Goal: Task Accomplishment & Management: Use online tool/utility

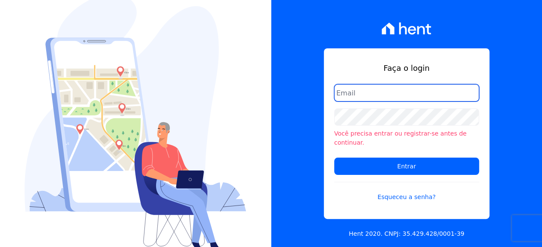
click at [380, 99] on input "email" at bounding box center [406, 92] width 145 height 17
type input "[PERSON_NAME][EMAIL_ADDRESS][PERSON_NAME][DOMAIN_NAME]"
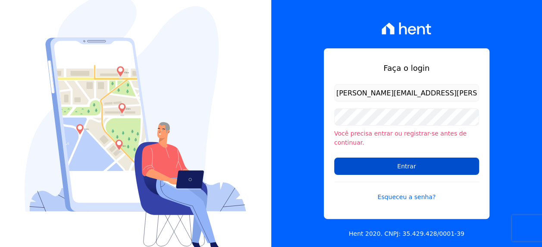
click at [409, 159] on input "Entrar" at bounding box center [406, 165] width 145 height 17
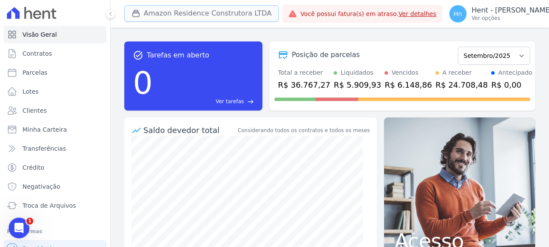
click at [223, 11] on button "Amazon Residence Construtora LTDA" at bounding box center [201, 13] width 154 height 16
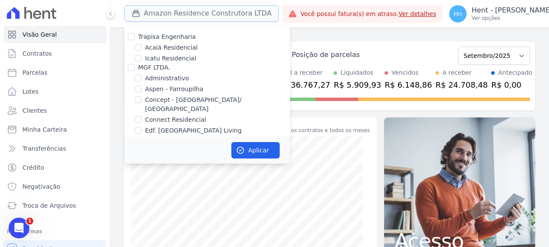
click at [227, 11] on button "Amazon Residence Construtora LTDA" at bounding box center [201, 13] width 154 height 16
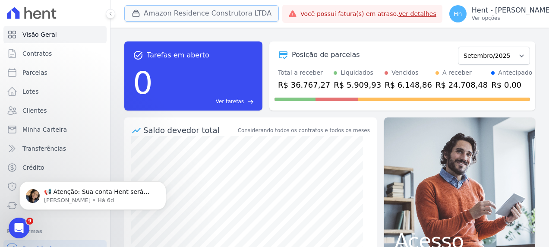
click at [227, 11] on button "Amazon Residence Construtora LTDA" at bounding box center [201, 13] width 154 height 16
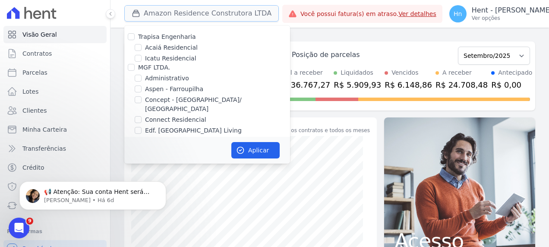
click at [240, 11] on button "Amazon Residence Construtora LTDA" at bounding box center [201, 13] width 154 height 16
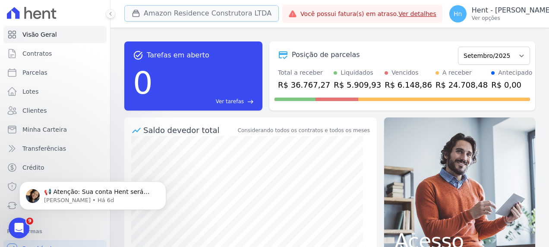
click at [239, 8] on button "Amazon Residence Construtora LTDA" at bounding box center [201, 13] width 154 height 16
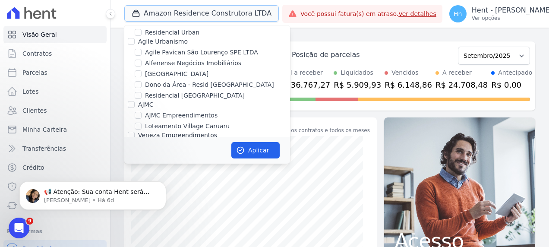
scroll to position [345, 0]
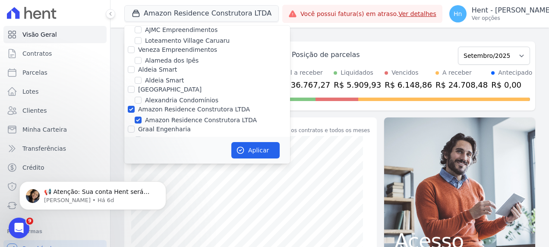
click at [170, 106] on label "Amazon Residence Construtora LTDA" at bounding box center [194, 109] width 112 height 7
click at [135, 106] on input "Amazon Residence Construtora LTDA" at bounding box center [131, 109] width 7 height 7
checkbox input "false"
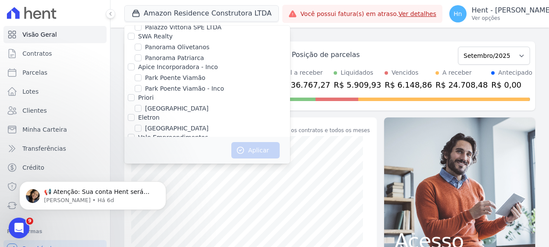
scroll to position [3236, 0]
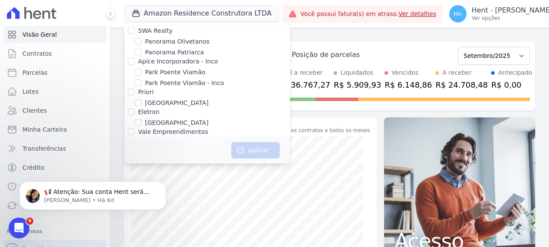
click at [191, 148] on label "PROSPERARE EMPREENDIMENTOS E SERVICOS LTDA" at bounding box center [208, 156] width 141 height 16
click at [135, 148] on input "PROSPERARE EMPREENDIMENTOS E SERVICOS LTDA" at bounding box center [131, 151] width 7 height 7
checkbox input "true"
click at [264, 148] on button "Aplicar" at bounding box center [255, 150] width 48 height 16
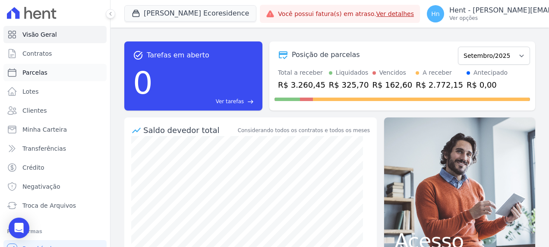
click at [45, 78] on link "Parcelas" at bounding box center [54, 72] width 103 height 17
select select
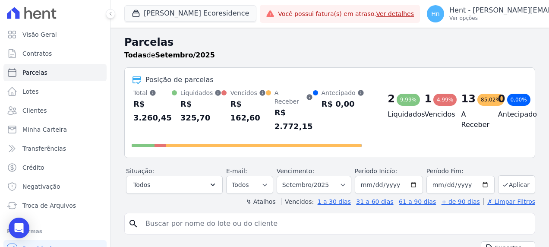
click at [196, 217] on input "search" at bounding box center [335, 223] width 391 height 17
paste input "RODRIGO DOS SANTOS RIOS"
type input "RODRIGO DOS SANTOS RIOS"
select select
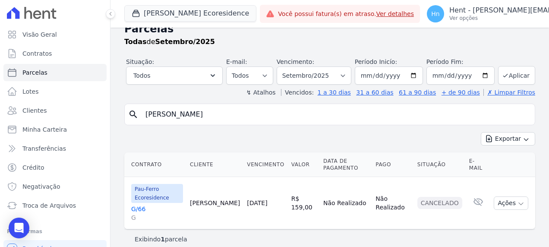
scroll to position [21, 0]
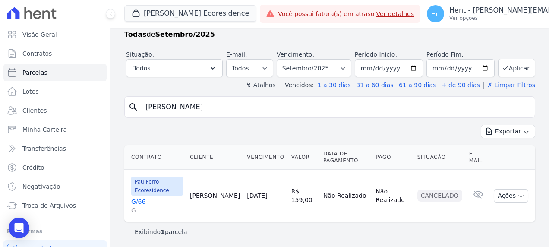
click at [140, 199] on link "G/66 G" at bounding box center [157, 205] width 52 height 17
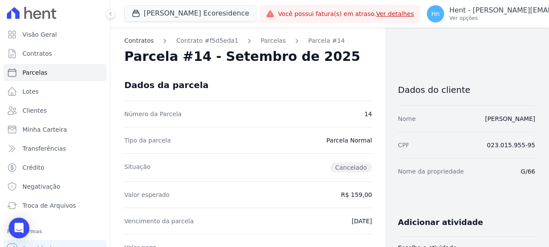
click at [140, 43] on link "Contratos" at bounding box center [138, 40] width 29 height 9
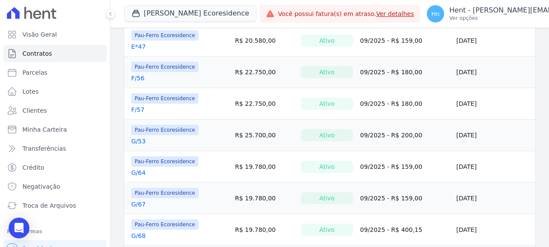
scroll to position [259, 0]
